Goal: Task Accomplishment & Management: Use online tool/utility

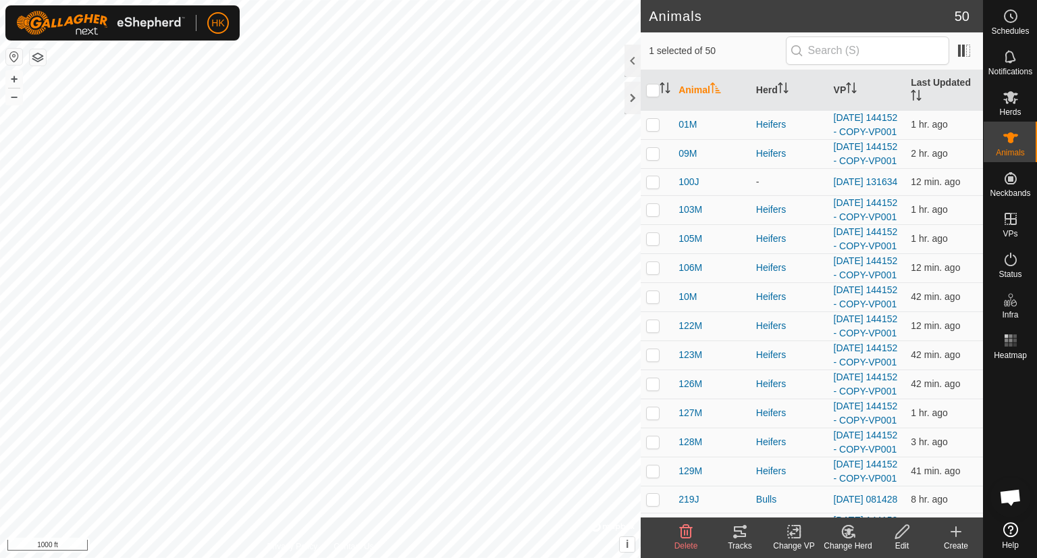
click at [744, 534] on icon at bounding box center [740, 531] width 16 height 16
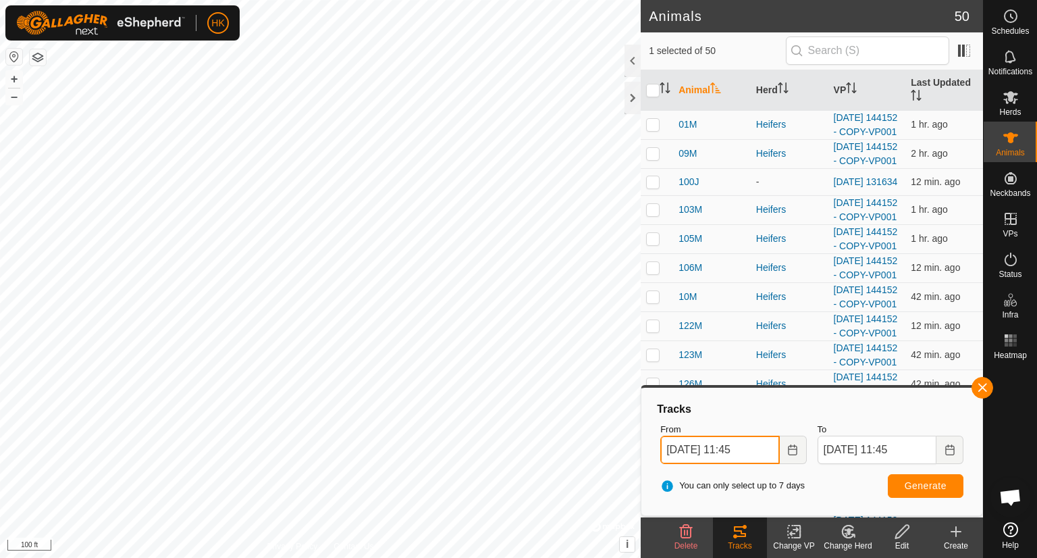
click at [751, 452] on input "Aug 26, 2025 11:45" at bounding box center [719, 449] width 119 height 28
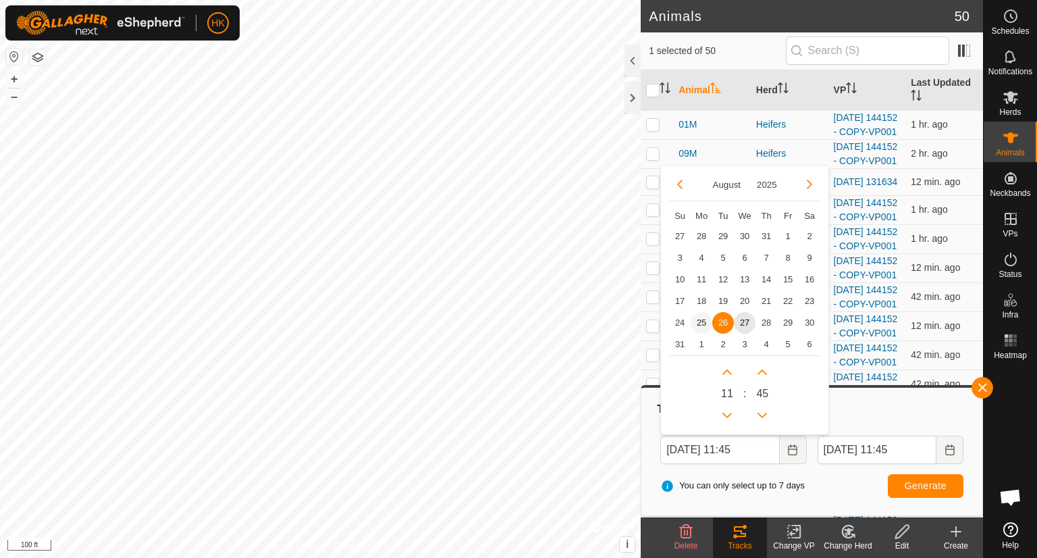
click at [697, 320] on span "25" at bounding box center [701, 323] width 22 height 22
type input "Aug 25, 2025 11:45"
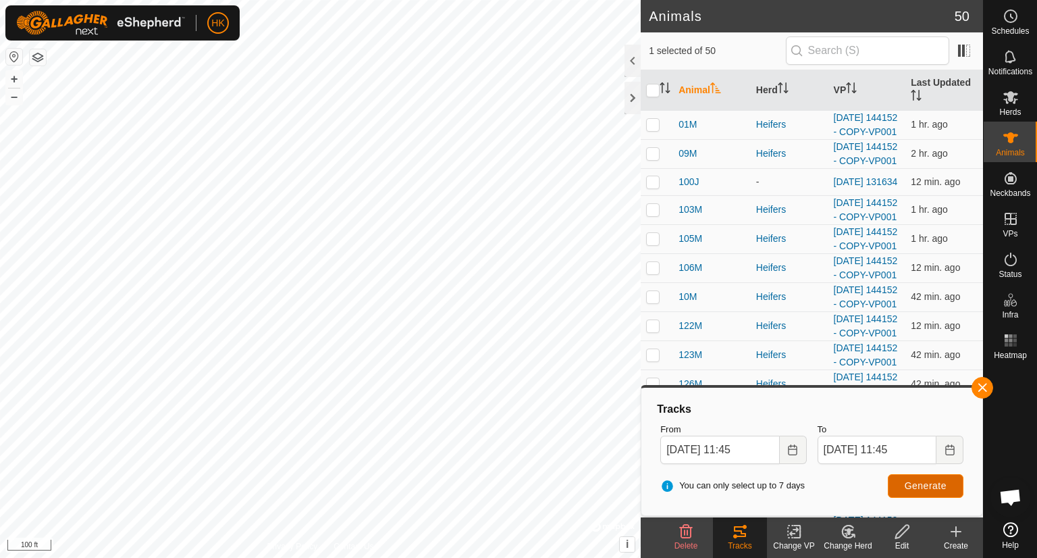
click at [926, 477] on button "Generate" at bounding box center [926, 486] width 76 height 24
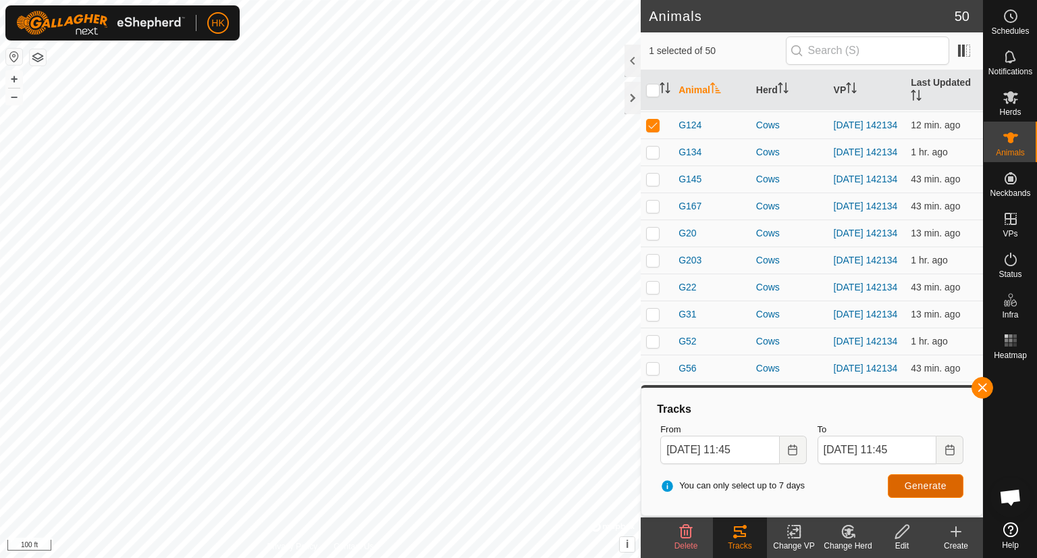
scroll to position [1215, 0]
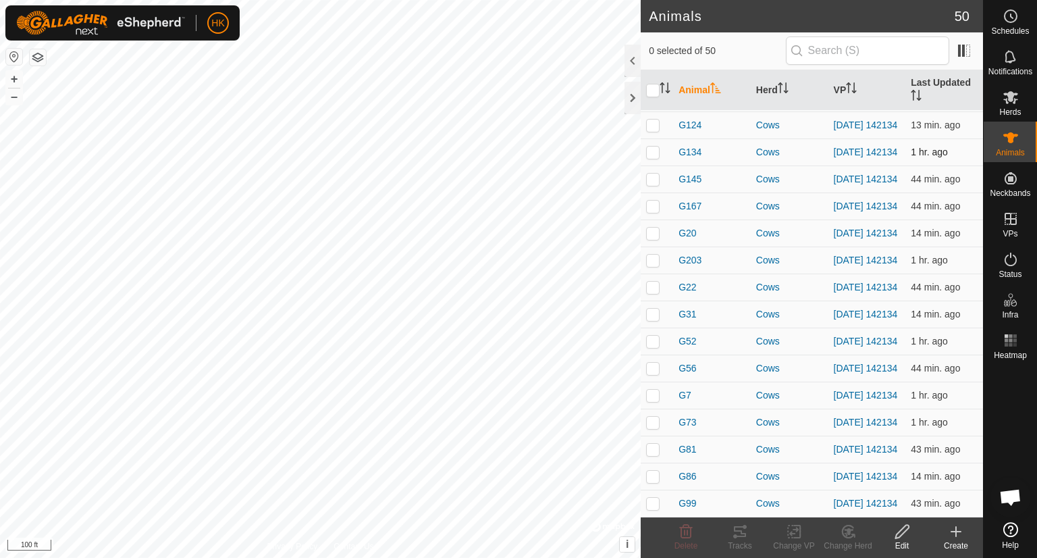
scroll to position [1243, 0]
click at [651, 130] on p-checkbox at bounding box center [652, 124] width 13 height 11
checkbox input "true"
click at [652, 157] on p-checkbox at bounding box center [652, 151] width 13 height 11
checkbox input "true"
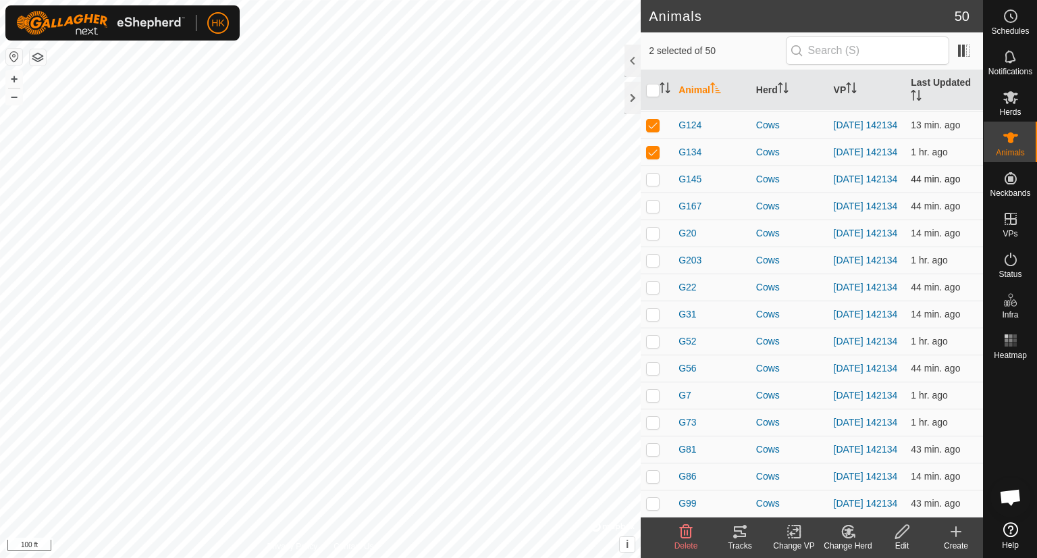
click at [651, 184] on p-checkbox at bounding box center [652, 178] width 13 height 11
checkbox input "true"
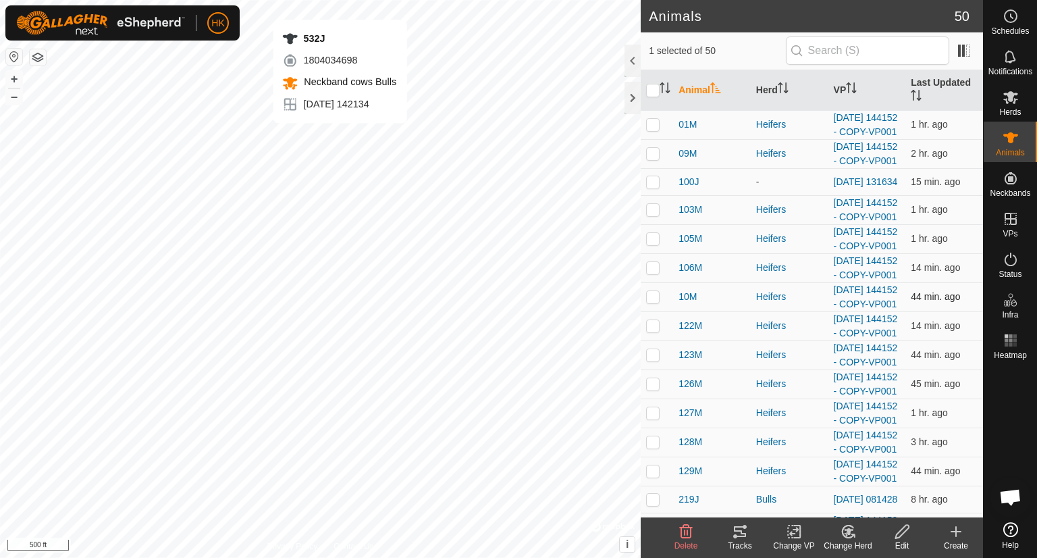
checkbox input "true"
checkbox input "false"
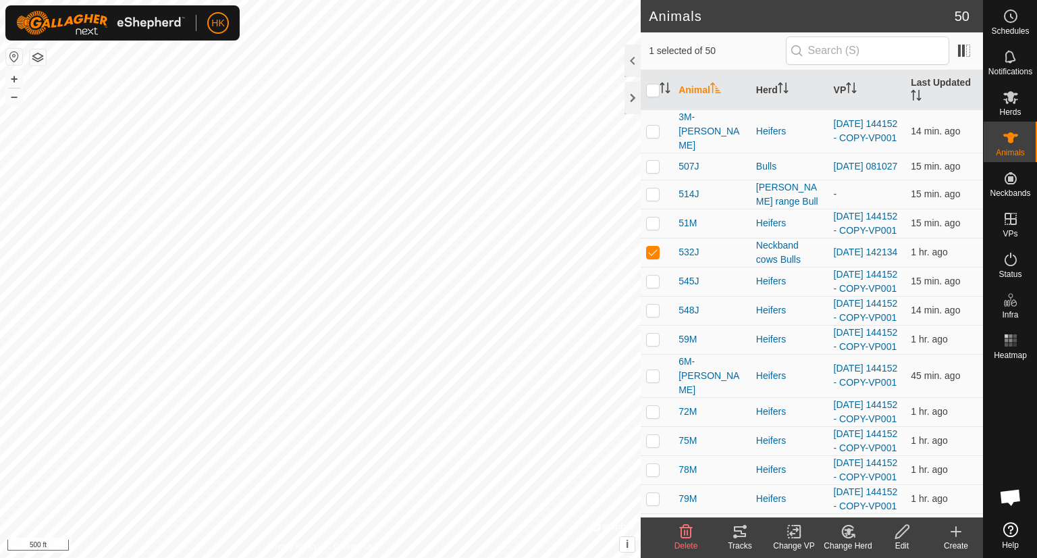
scroll to position [810, 0]
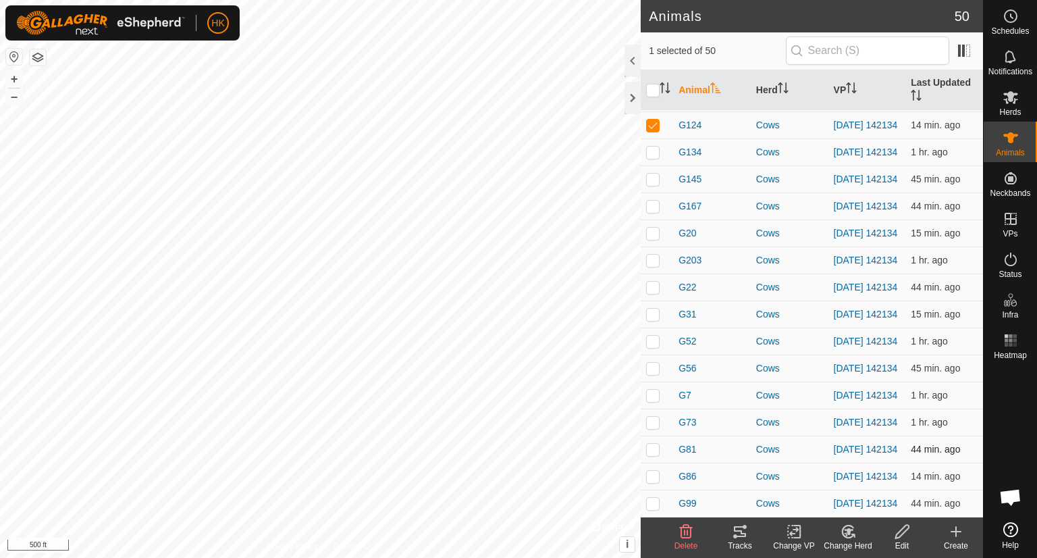
scroll to position [1378, 0]
click at [742, 528] on icon at bounding box center [740, 531] width 16 height 16
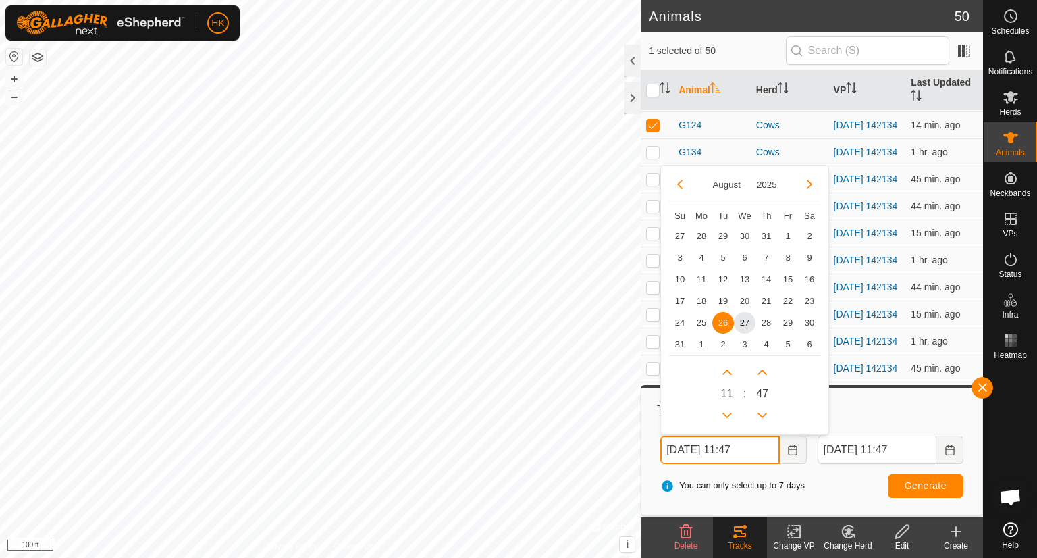
click at [703, 445] on input "[DATE] 11:47" at bounding box center [719, 449] width 119 height 28
click at [678, 319] on span "24" at bounding box center [680, 323] width 22 height 22
type input "[DATE] 11:47"
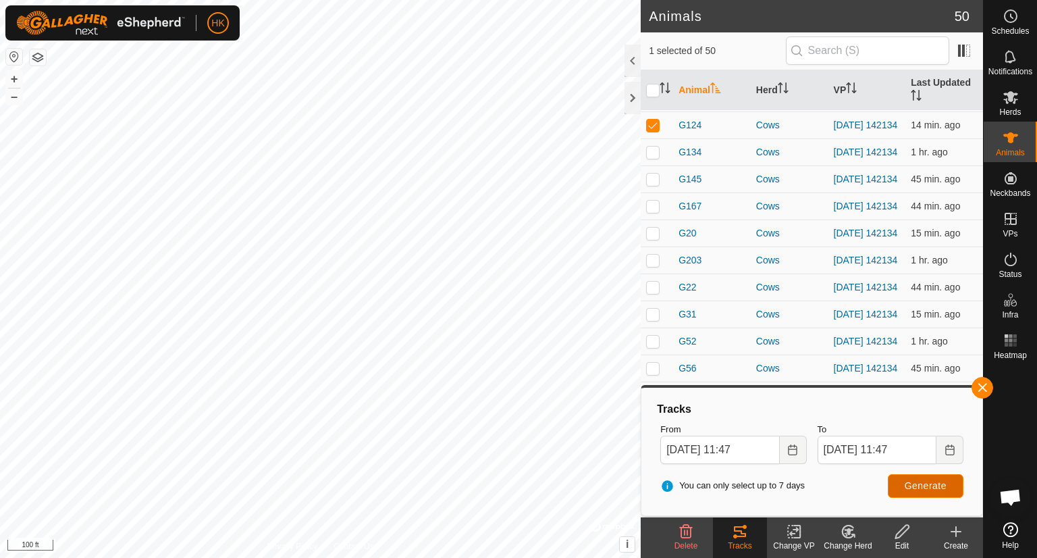
click at [927, 480] on span "Generate" at bounding box center [925, 485] width 42 height 11
